Goal: Task Accomplishment & Management: Use online tool/utility

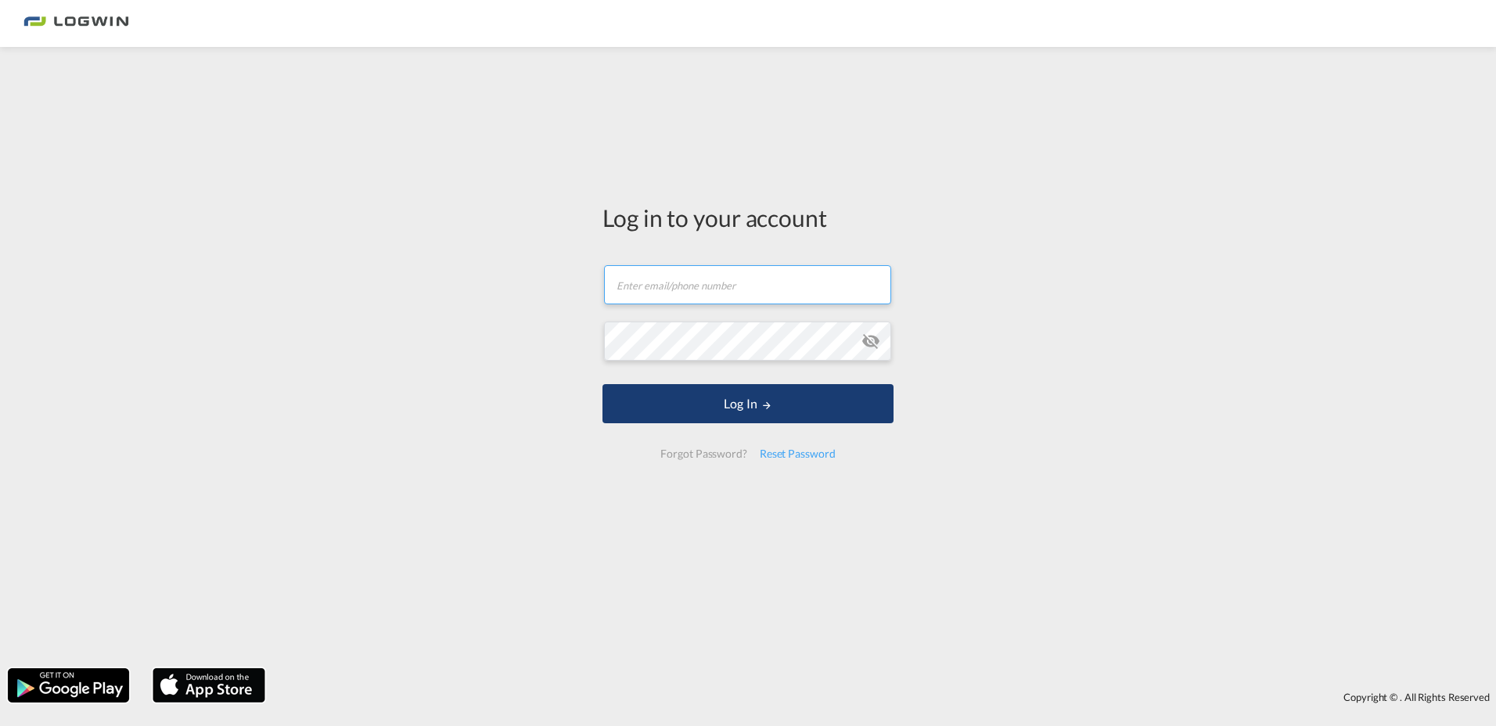
type input "[PERSON_NAME][EMAIL_ADDRESS][PERSON_NAME][DOMAIN_NAME]"
click at [790, 421] on button "Log In" at bounding box center [747, 403] width 291 height 39
